Goal: Navigation & Orientation: Find specific page/section

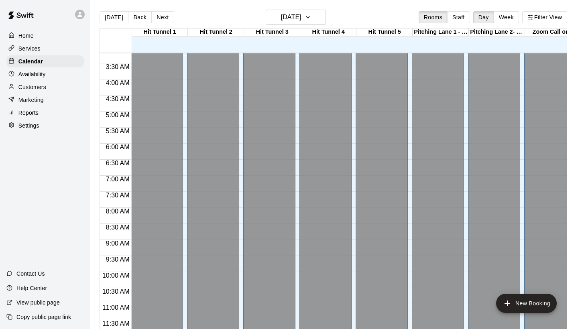
scroll to position [66, 0]
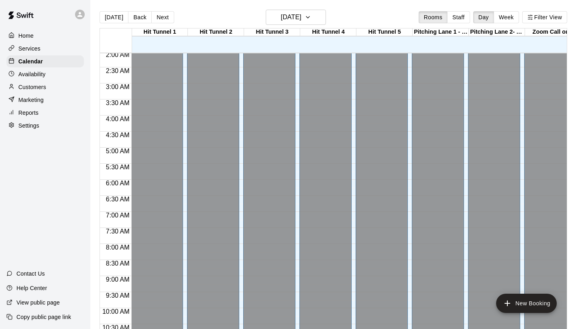
click at [79, 14] on icon at bounding box center [79, 14] width 7 height 7
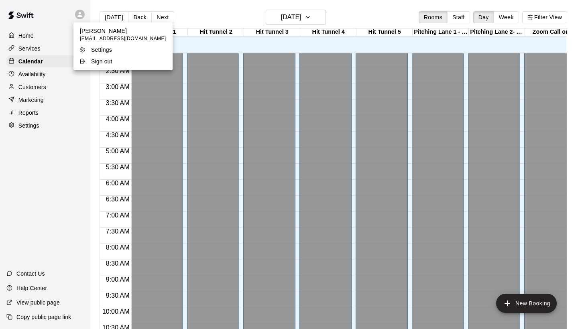
click at [217, 17] on div at bounding box center [289, 164] width 578 height 329
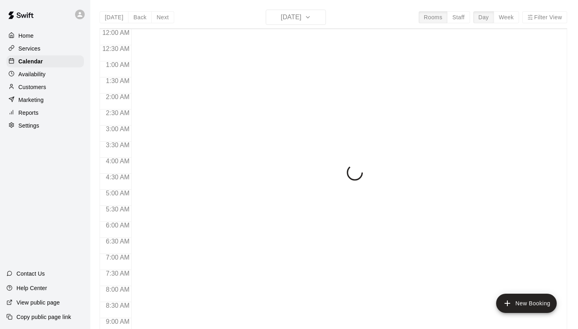
scroll to position [462, 0]
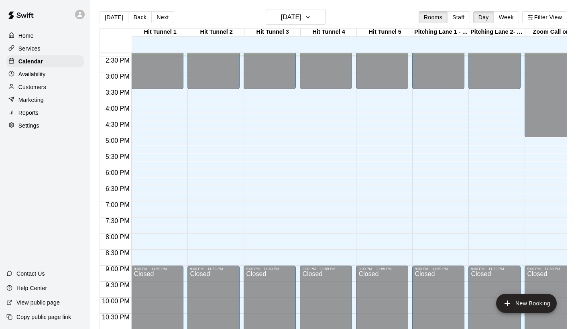
click at [42, 45] on div "Services" at bounding box center [45, 49] width 78 height 12
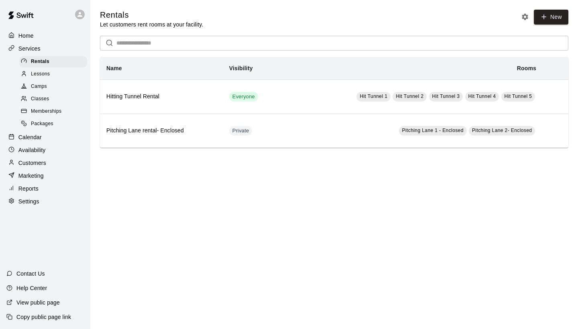
click at [43, 87] on span "Camps" at bounding box center [39, 87] width 16 height 8
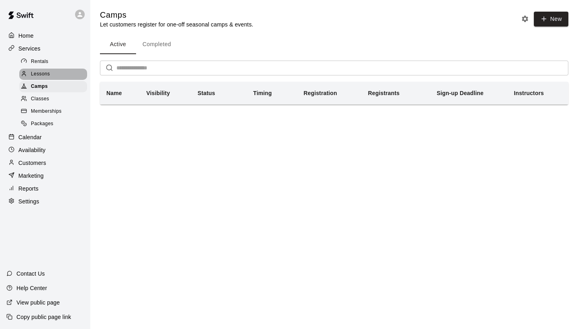
click at [53, 69] on div "Lessons" at bounding box center [53, 74] width 68 height 11
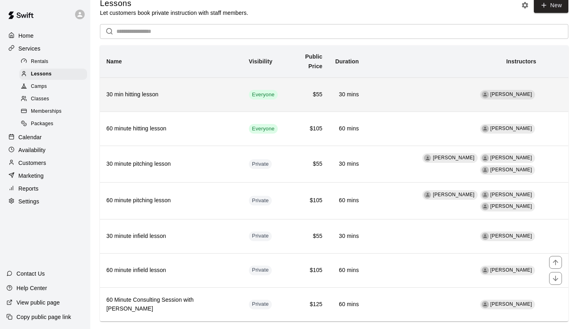
scroll to position [11, 0]
